Goal: Information Seeking & Learning: Learn about a topic

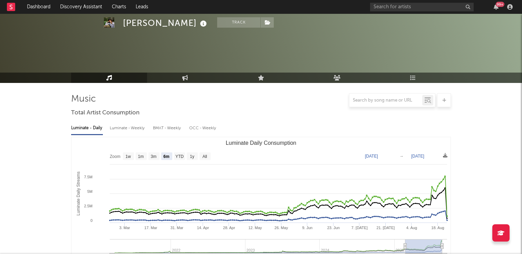
select select "6m"
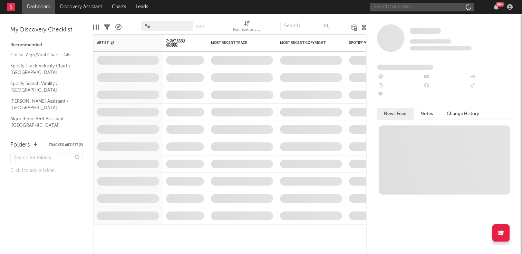
click at [433, 8] on input "text" at bounding box center [422, 7] width 104 height 9
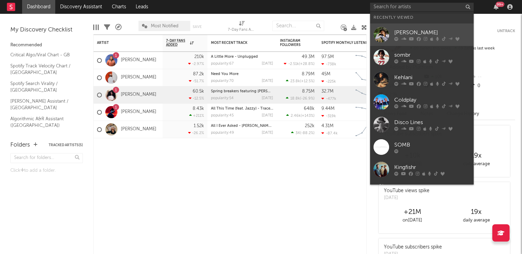
click at [410, 28] on div "[PERSON_NAME]" at bounding box center [433, 32] width 76 height 8
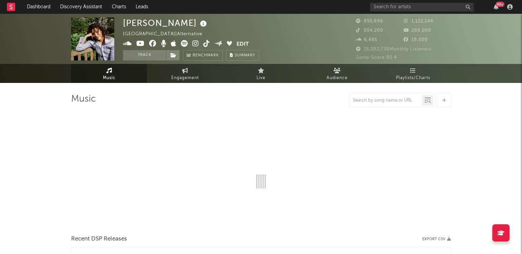
select select "6m"
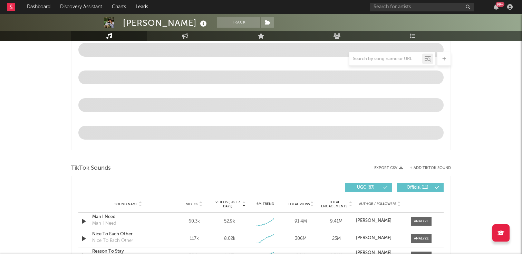
scroll to position [433, 0]
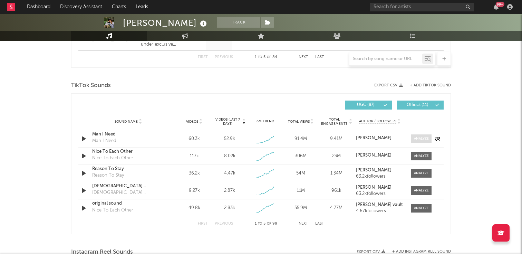
click at [428, 134] on span at bounding box center [421, 138] width 21 height 9
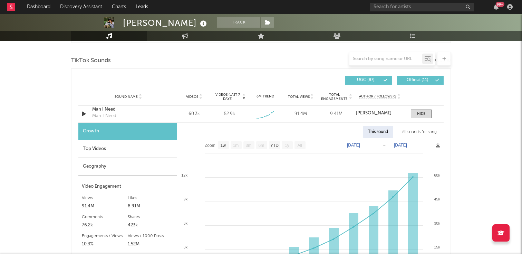
scroll to position [470, 0]
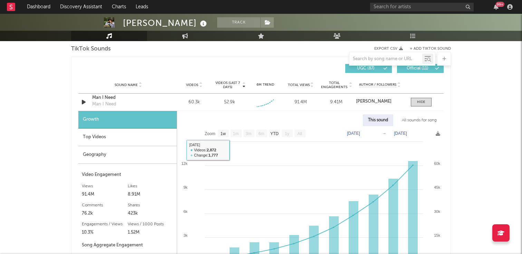
click at [222, 134] on text "1w" at bounding box center [224, 133] width 6 height 5
select select "1w"
type input "2025-08-20"
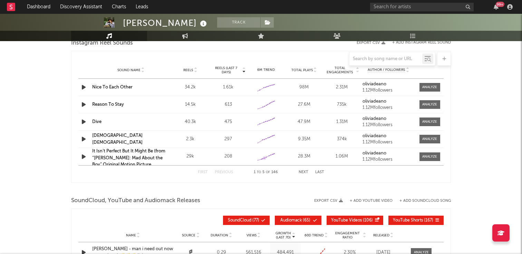
scroll to position [856, 0]
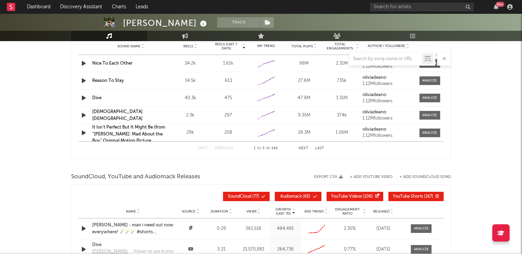
click at [306, 148] on button "Next" at bounding box center [304, 148] width 10 height 4
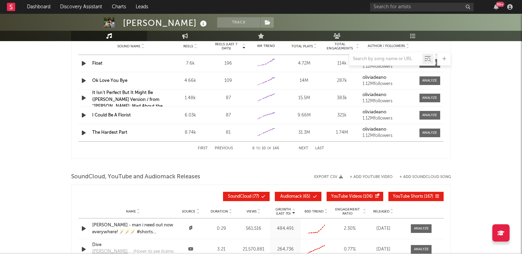
click at [306, 148] on button "Next" at bounding box center [304, 148] width 10 height 4
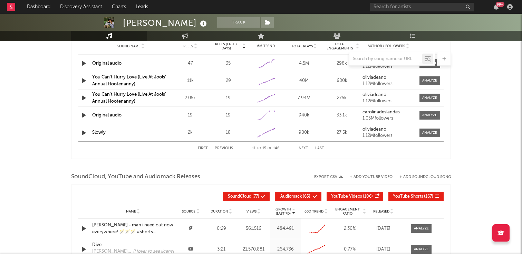
click at [229, 150] on div "First Previous 11 to 15 of 146 Next Last" at bounding box center [261, 148] width 126 height 13
click at [226, 147] on button "Previous" at bounding box center [224, 148] width 18 height 4
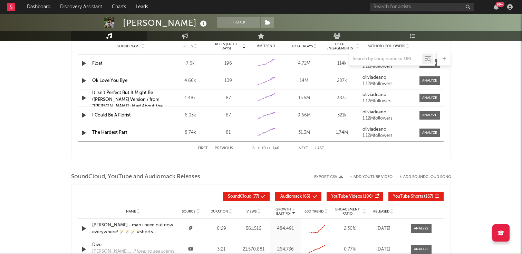
click at [226, 147] on button "Previous" at bounding box center [224, 148] width 18 height 4
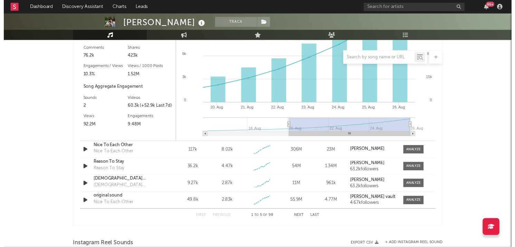
scroll to position [494, 0]
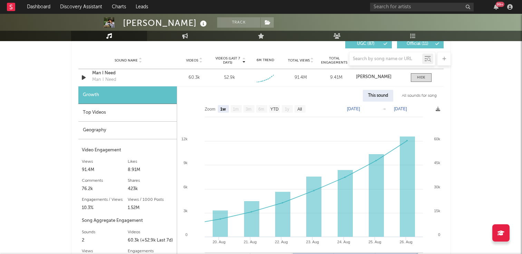
click at [132, 116] on div "Top Videos" at bounding box center [127, 113] width 98 height 18
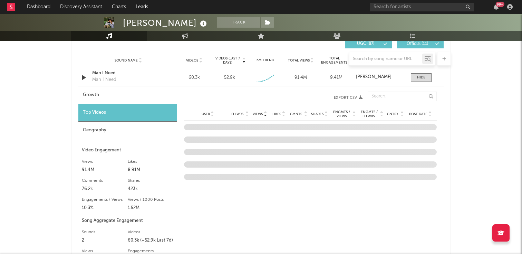
click at [135, 124] on div "Geography" at bounding box center [127, 131] width 98 height 18
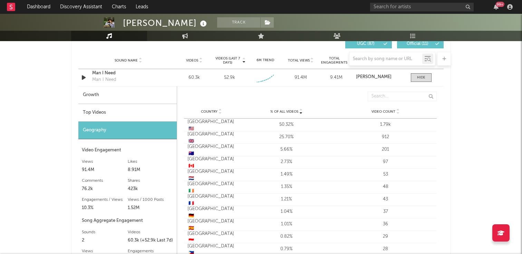
click at [131, 107] on div "Top Videos" at bounding box center [127, 113] width 98 height 18
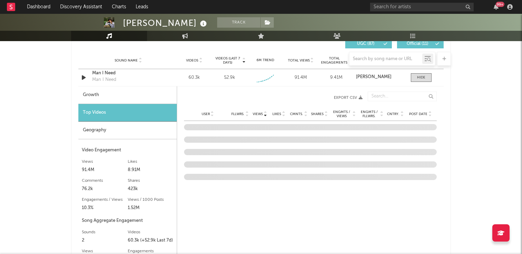
click at [131, 95] on div "Growth" at bounding box center [127, 95] width 98 height 18
select select "1w"
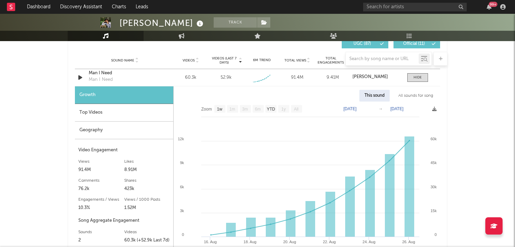
click at [131, 126] on div "Geography" at bounding box center [124, 131] width 98 height 18
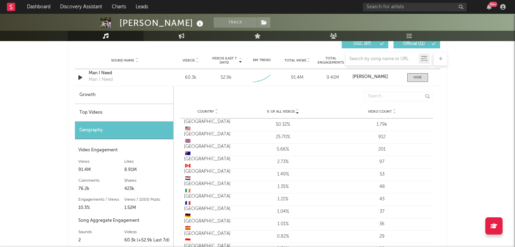
click at [119, 106] on div "Top Videos" at bounding box center [124, 113] width 98 height 18
